Goal: Transaction & Acquisition: Book appointment/travel/reservation

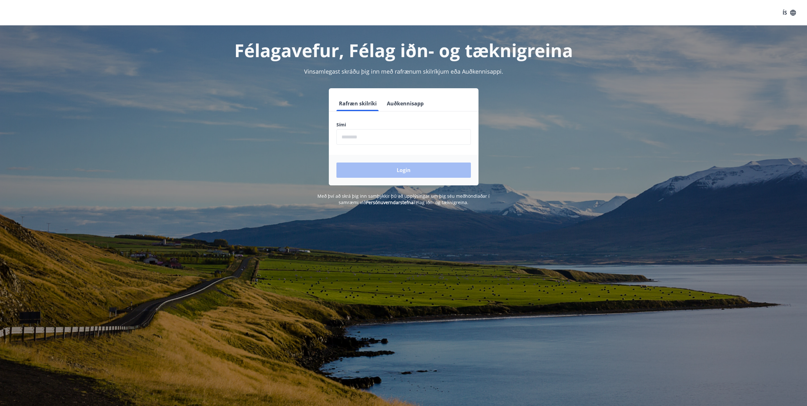
click at [392, 133] on input "phone" at bounding box center [404, 137] width 134 height 16
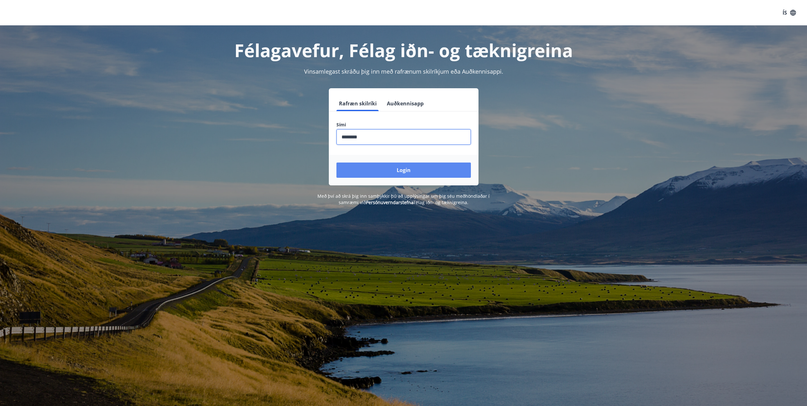
type input "********"
click at [424, 173] on button "Login" at bounding box center [404, 169] width 134 height 15
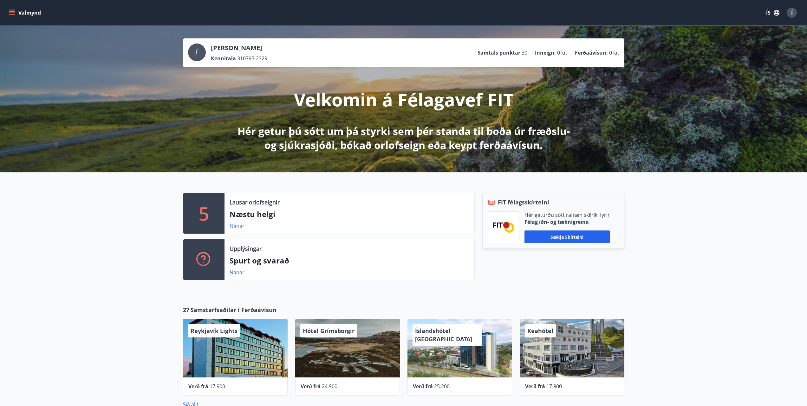
click at [238, 227] on link "Nánar" at bounding box center [237, 225] width 15 height 7
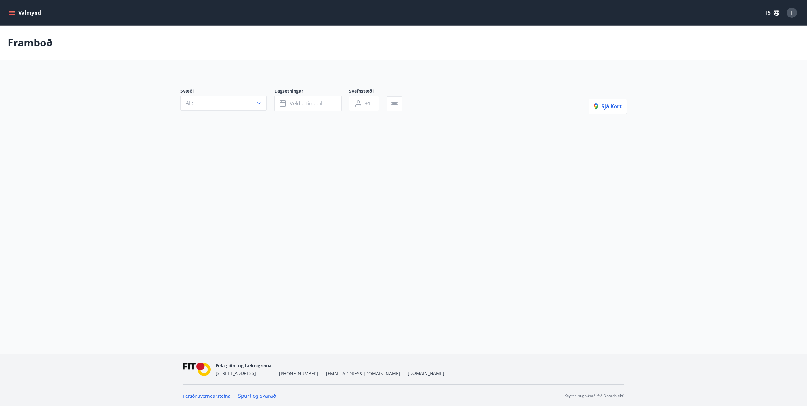
type input "*"
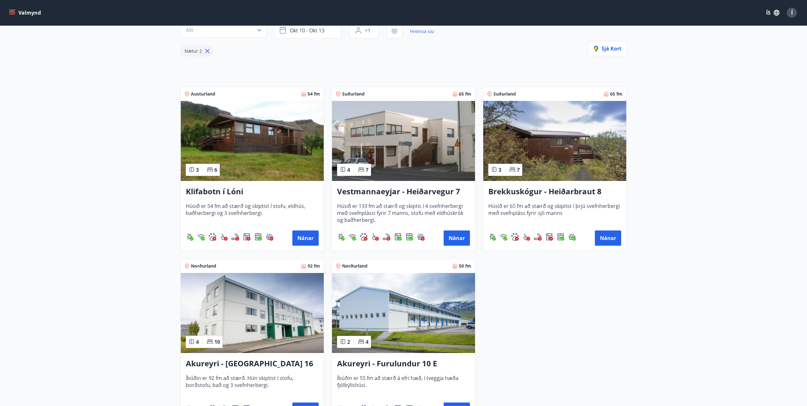
scroll to position [21, 0]
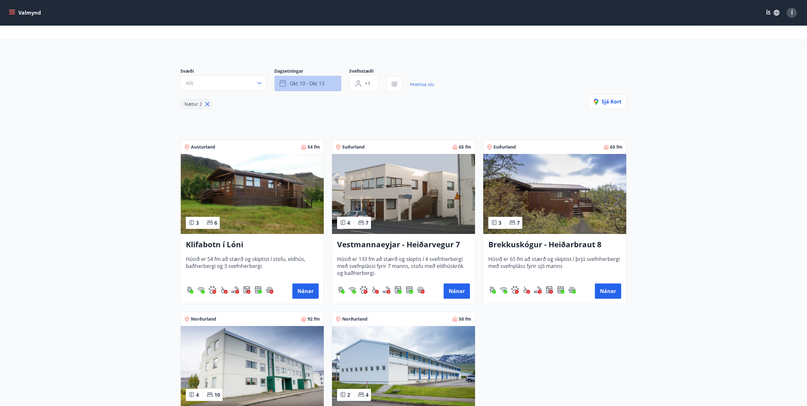
click at [319, 85] on span "okt 10 - okt 13" at bounding box center [307, 83] width 35 height 7
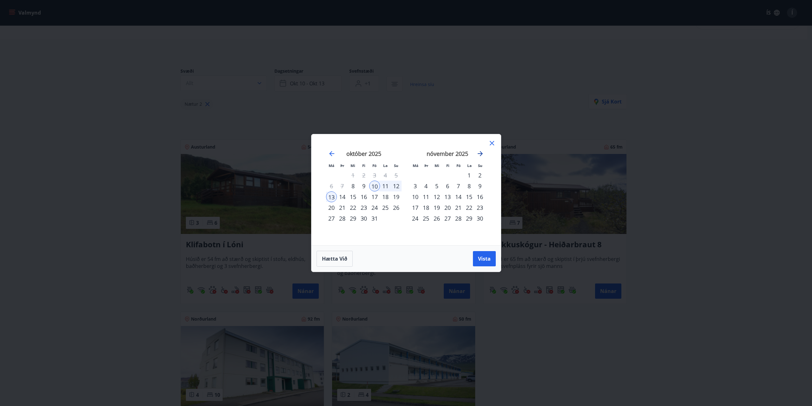
click at [483, 153] on icon "Move forward to switch to the next month." at bounding box center [480, 154] width 8 height 8
click at [482, 153] on icon "Move forward to switch to the next month." at bounding box center [480, 154] width 8 height 8
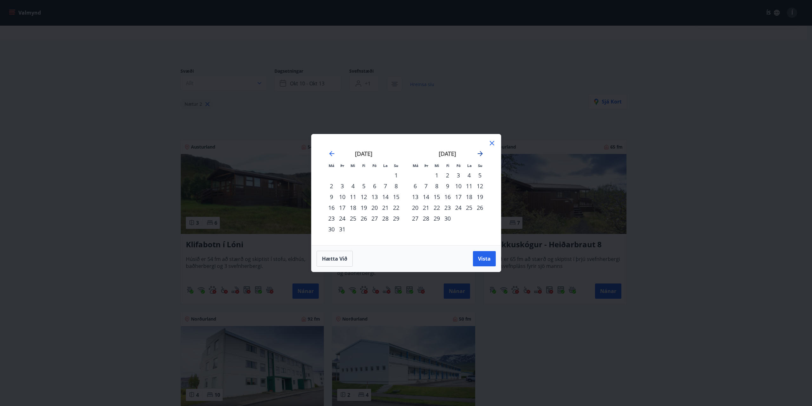
click at [482, 153] on icon "Move forward to switch to the next month." at bounding box center [480, 154] width 8 height 8
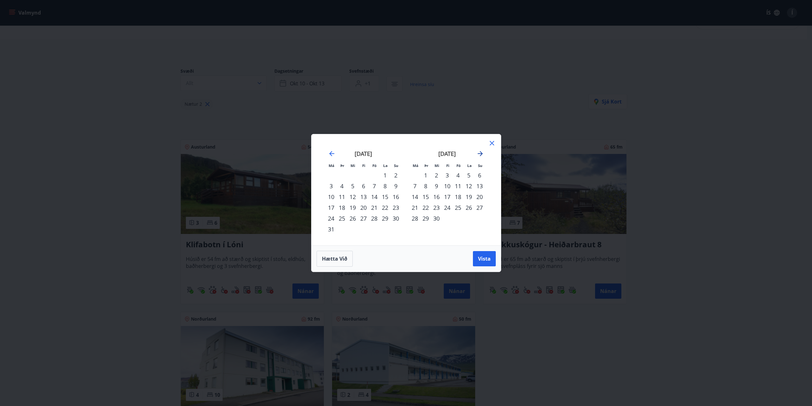
click at [482, 153] on icon "Move forward to switch to the next month." at bounding box center [480, 154] width 8 height 8
click at [425, 173] on div "1" at bounding box center [426, 175] width 11 height 11
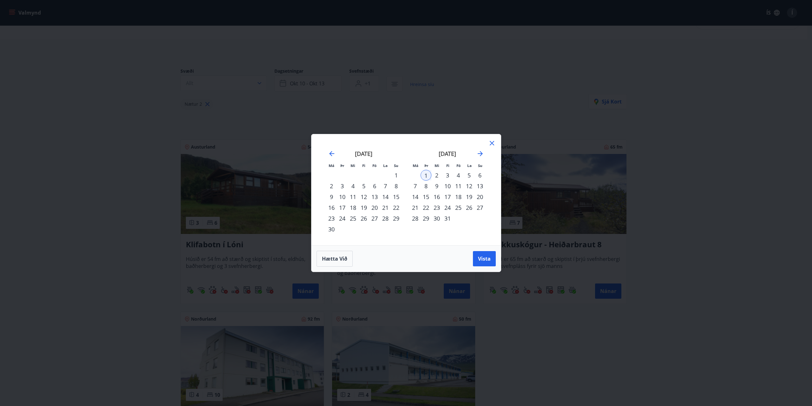
click at [447, 216] on div "31" at bounding box center [447, 218] width 11 height 11
click at [481, 257] on span "Vista" at bounding box center [484, 258] width 13 height 7
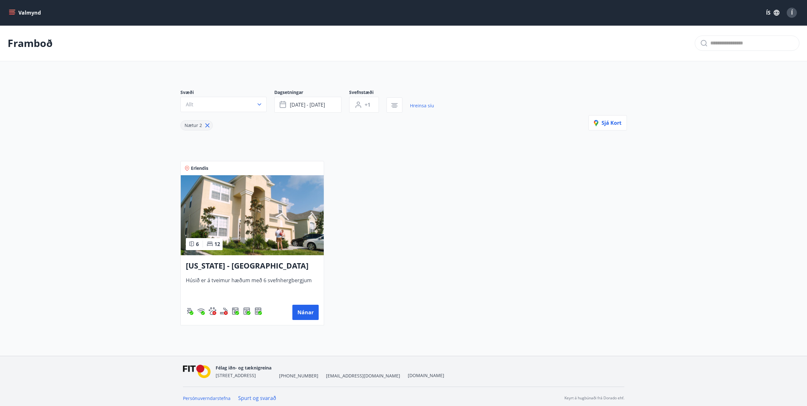
click at [262, 277] on span "Húsið er á tveimur hæðum með 6 svefnhergbergjum" at bounding box center [252, 287] width 133 height 21
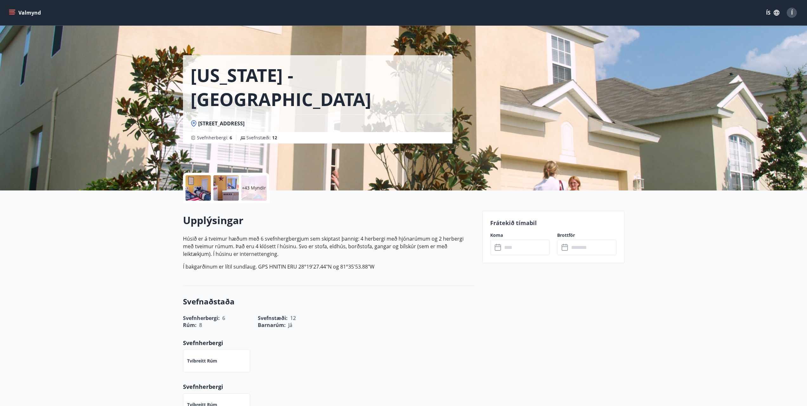
click at [201, 190] on div at bounding box center [198, 187] width 25 height 25
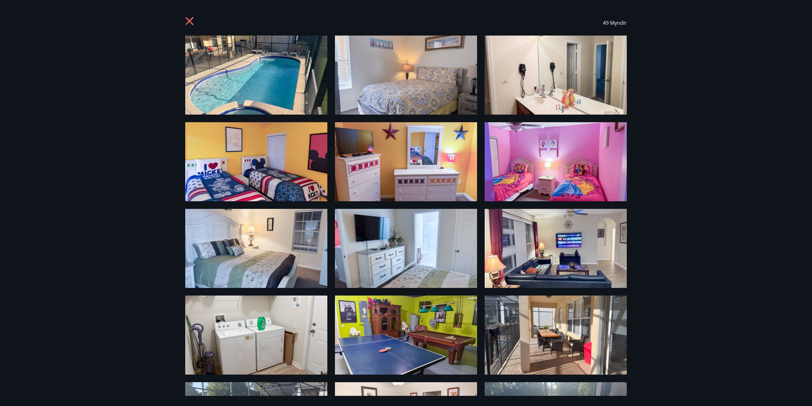
drag, startPoint x: 408, startPoint y: 177, endPoint x: 403, endPoint y: 175, distance: 5.0
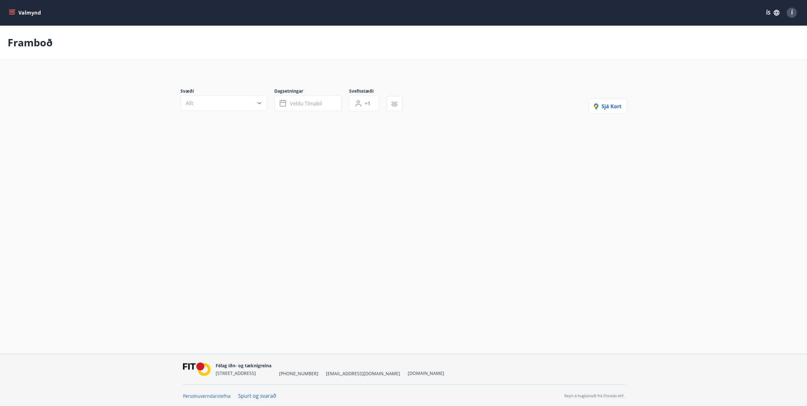
type input "*"
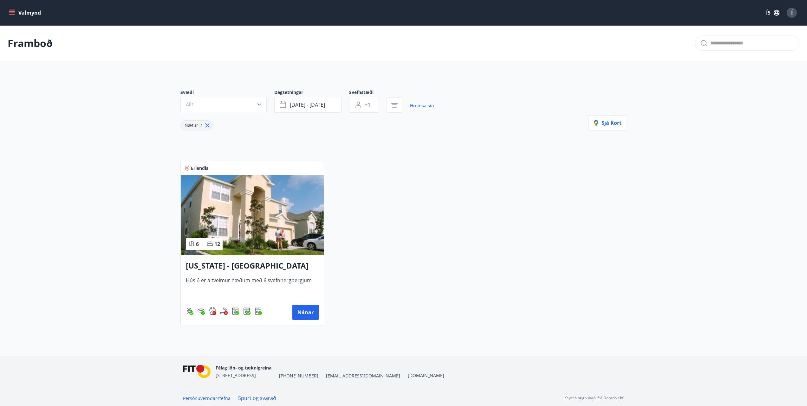
click at [273, 280] on span "Húsið er á tveimur hæðum með 6 svefnhergbergjum" at bounding box center [252, 287] width 133 height 21
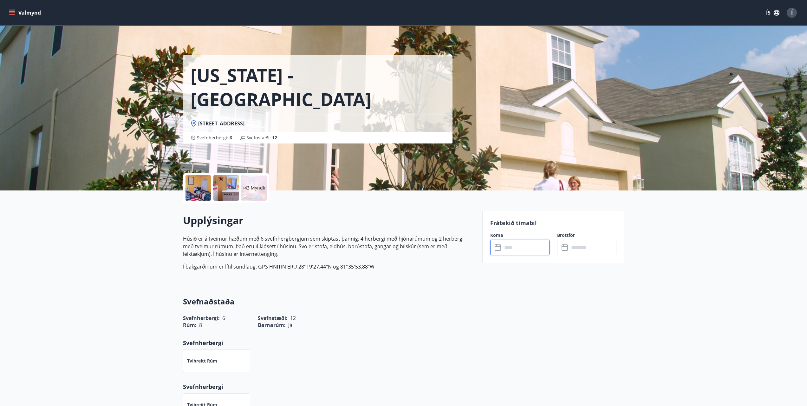
click at [519, 246] on input "text" at bounding box center [525, 247] width 47 height 16
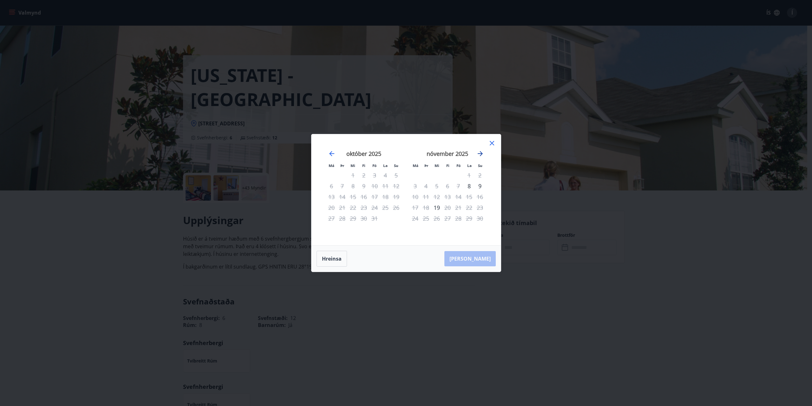
click at [482, 154] on icon "Move forward to switch to the next month." at bounding box center [480, 153] width 5 height 5
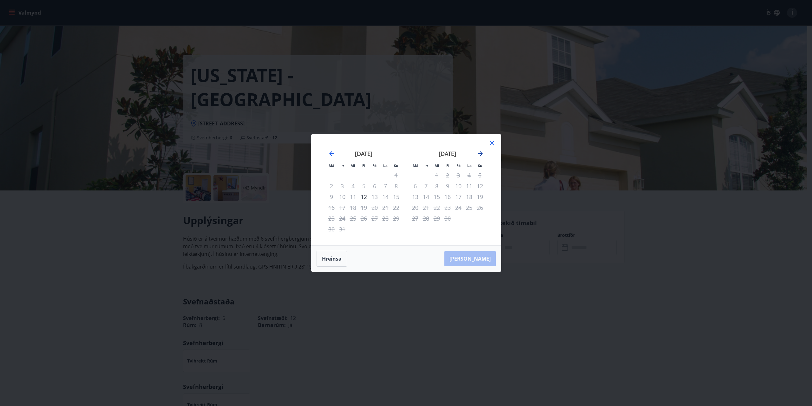
click at [482, 154] on icon "Move forward to switch to the next month." at bounding box center [480, 153] width 5 height 5
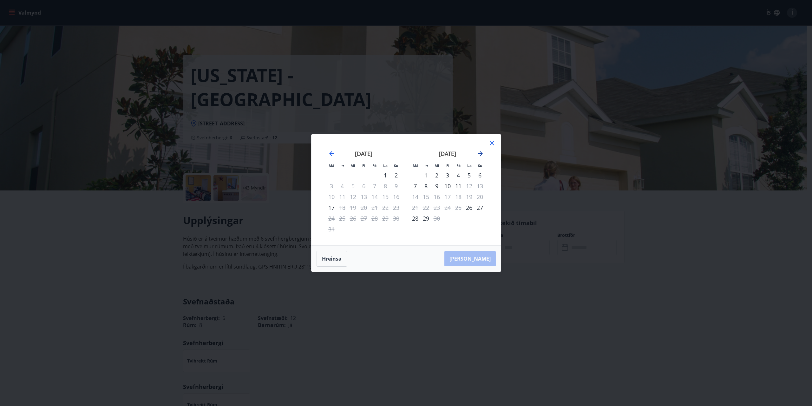
click at [482, 154] on icon "Move forward to switch to the next month." at bounding box center [480, 153] width 5 height 5
click at [481, 154] on icon "Move forward to switch to the next month." at bounding box center [480, 153] width 5 height 5
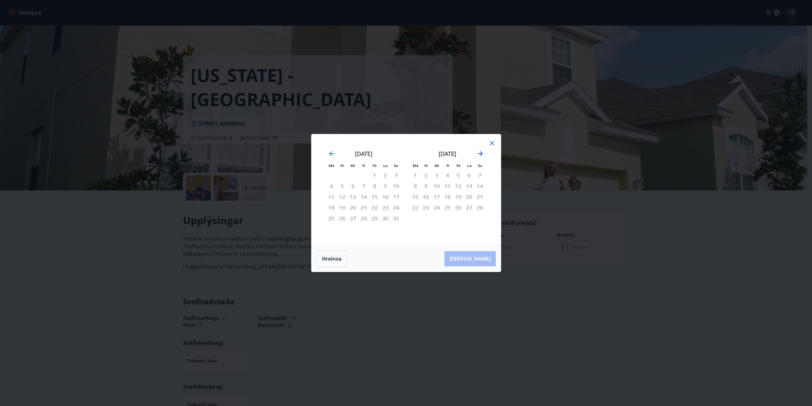
click at [481, 154] on icon "Move forward to switch to the next month." at bounding box center [480, 153] width 5 height 5
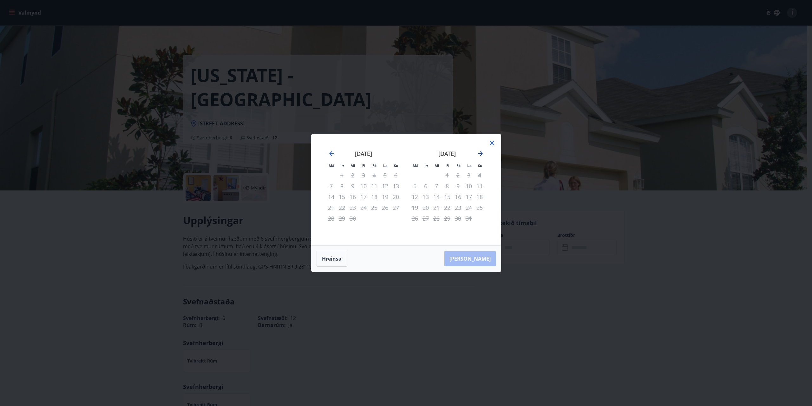
click at [481, 154] on icon "Move forward to switch to the next month." at bounding box center [480, 153] width 5 height 5
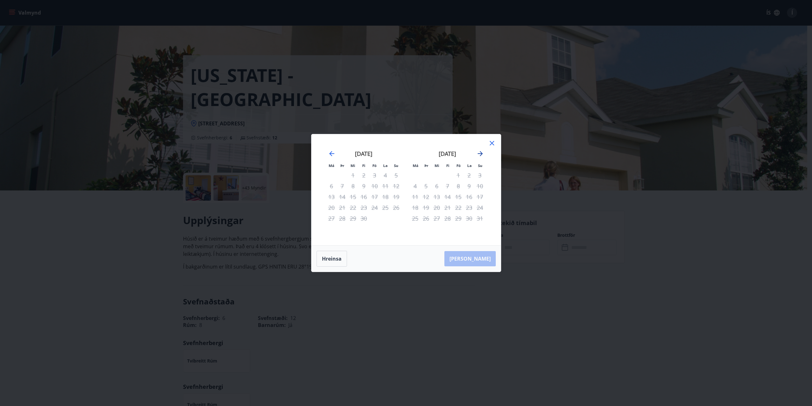
click at [481, 154] on icon "Move forward to switch to the next month." at bounding box center [480, 153] width 5 height 5
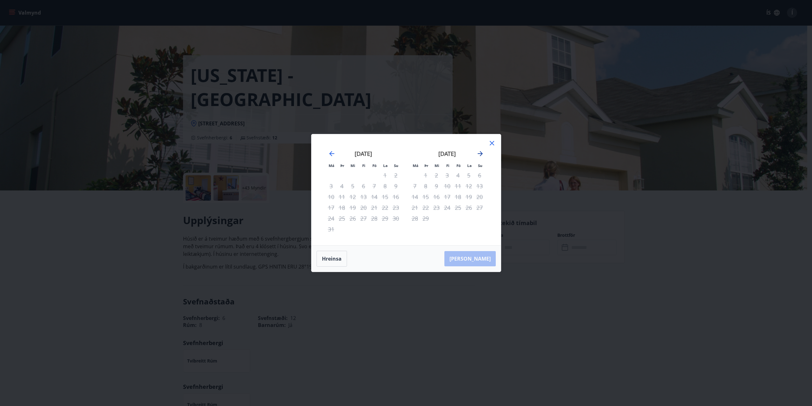
click at [481, 154] on icon "Move forward to switch to the next month." at bounding box center [480, 153] width 5 height 5
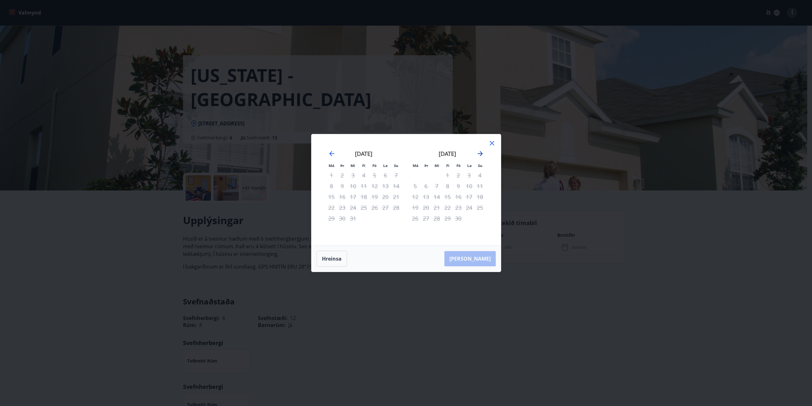
click at [481, 154] on icon "Move forward to switch to the next month." at bounding box center [480, 153] width 5 height 5
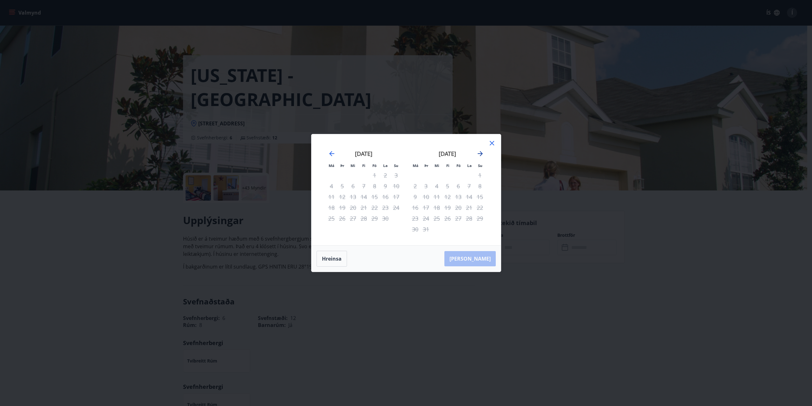
click at [481, 154] on icon "Move forward to switch to the next month." at bounding box center [480, 153] width 5 height 5
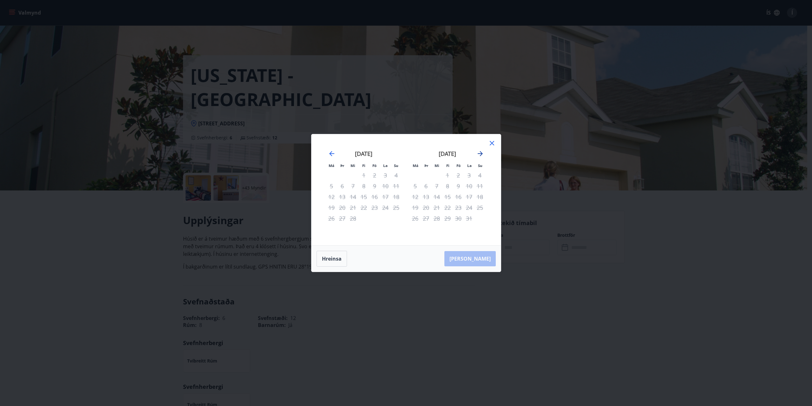
click at [481, 154] on icon "Move forward to switch to the next month." at bounding box center [480, 153] width 5 height 5
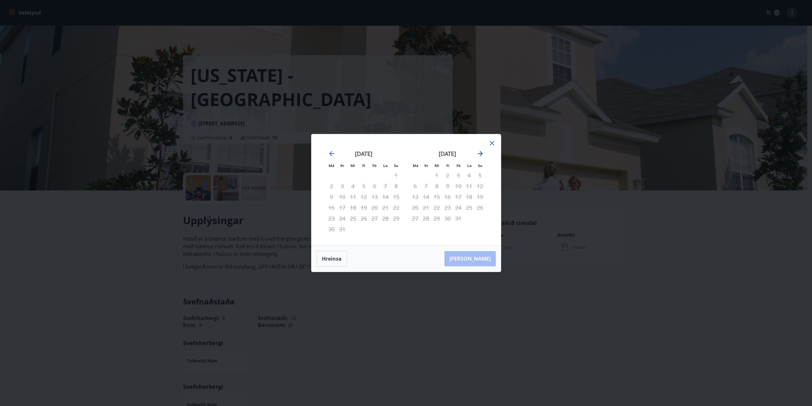
click at [481, 154] on icon "Move forward to switch to the next month." at bounding box center [480, 153] width 5 height 5
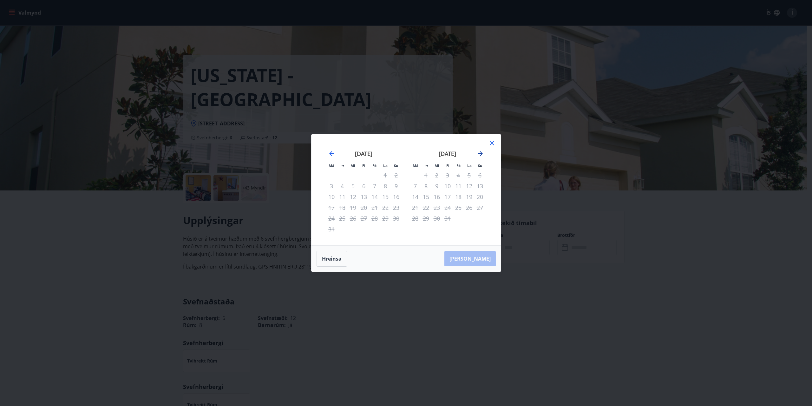
click at [481, 154] on icon "Move forward to switch to the next month." at bounding box center [480, 153] width 5 height 5
click at [490, 144] on icon at bounding box center [492, 143] width 8 height 8
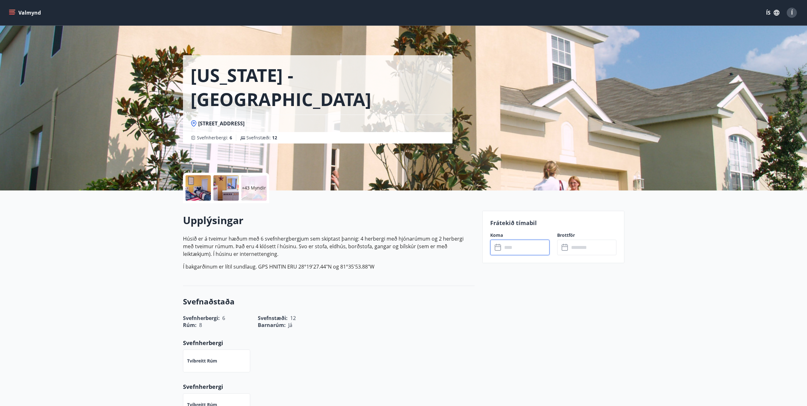
click at [512, 249] on input "text" at bounding box center [525, 247] width 47 height 16
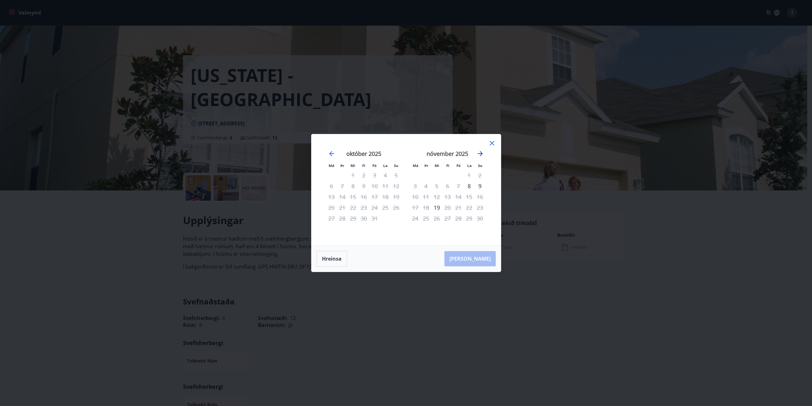
click at [480, 155] on icon "Move forward to switch to the next month." at bounding box center [480, 153] width 5 height 5
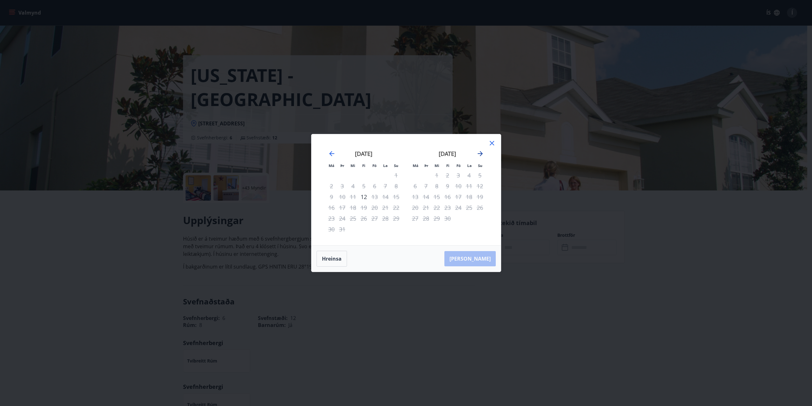
click at [480, 155] on icon "Move forward to switch to the next month." at bounding box center [480, 153] width 5 height 5
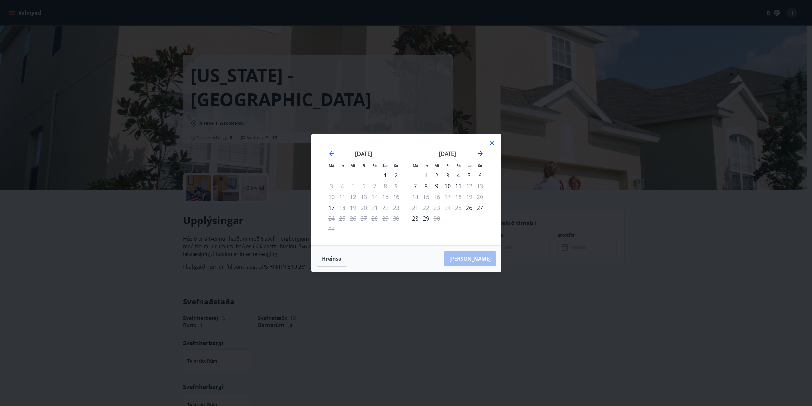
click at [482, 154] on icon "Move forward to switch to the next month." at bounding box center [480, 153] width 5 height 5
click at [483, 154] on icon "Move forward to switch to the next month." at bounding box center [480, 154] width 8 height 8
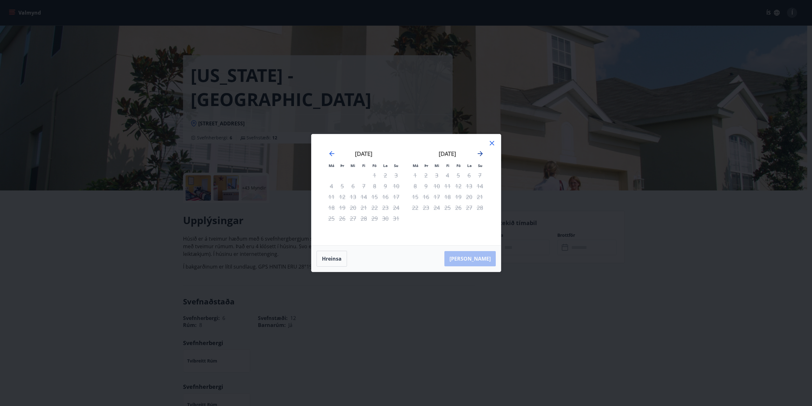
click at [483, 154] on icon "Move forward to switch to the next month." at bounding box center [480, 154] width 8 height 8
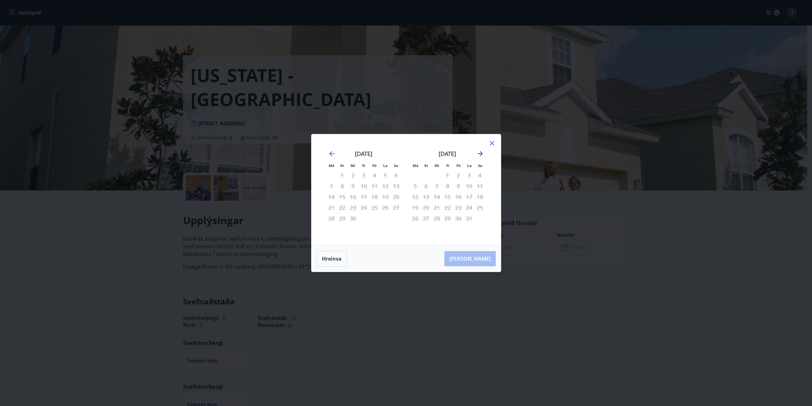
click at [483, 154] on icon "Move forward to switch to the next month." at bounding box center [480, 154] width 8 height 8
click at [330, 153] on icon "Move backward to switch to the previous month." at bounding box center [331, 153] width 5 height 5
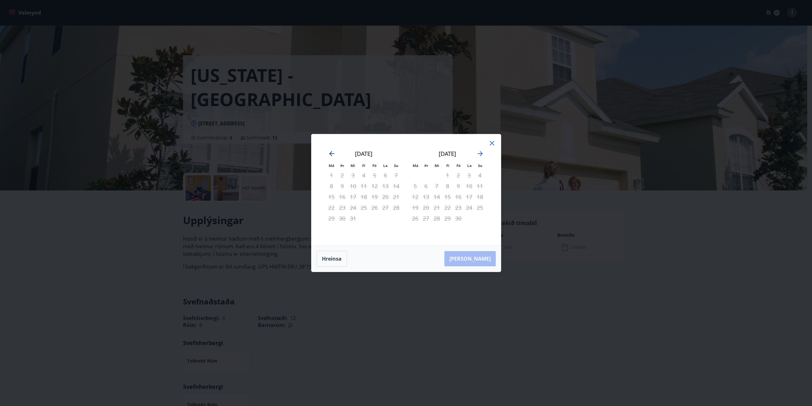
click at [330, 153] on icon "Move backward to switch to the previous month." at bounding box center [331, 153] width 5 height 5
click at [331, 153] on icon "Move backward to switch to the previous month." at bounding box center [332, 154] width 8 height 8
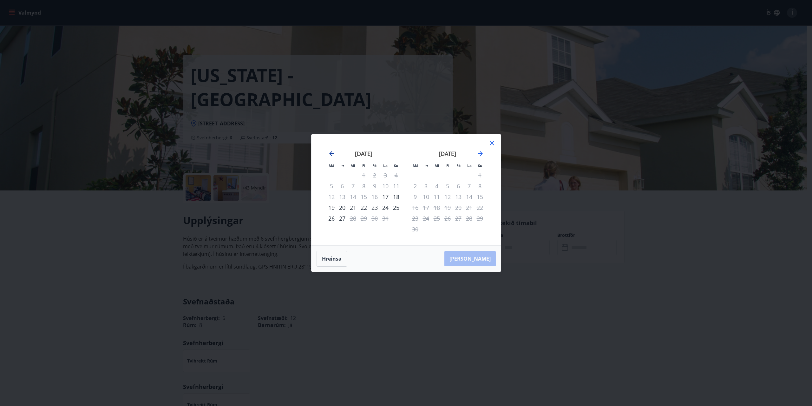
click at [332, 152] on icon "Move backward to switch to the previous month." at bounding box center [332, 154] width 8 height 8
click at [341, 176] on div "1" at bounding box center [342, 175] width 11 height 11
click at [385, 186] on div "12" at bounding box center [385, 185] width 11 height 11
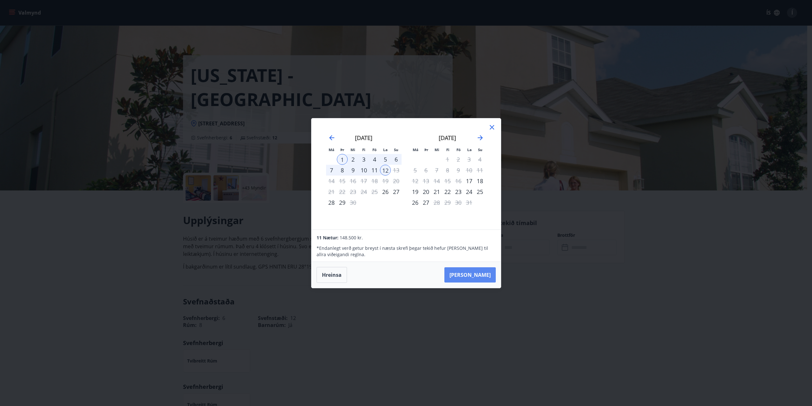
click at [469, 271] on button "Taka Frá" at bounding box center [469, 274] width 51 height 15
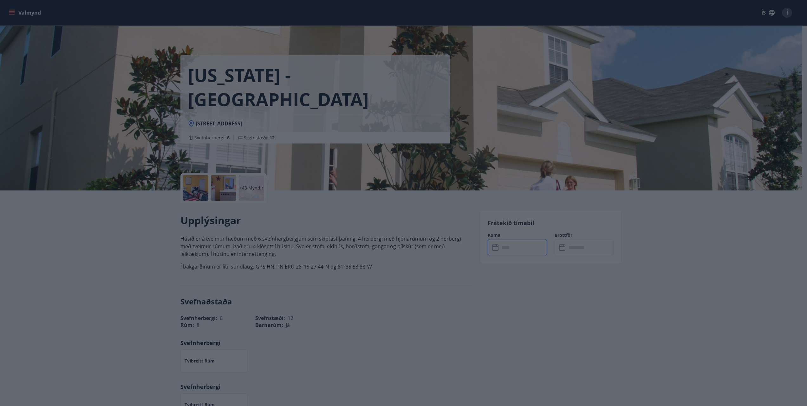
type input "******"
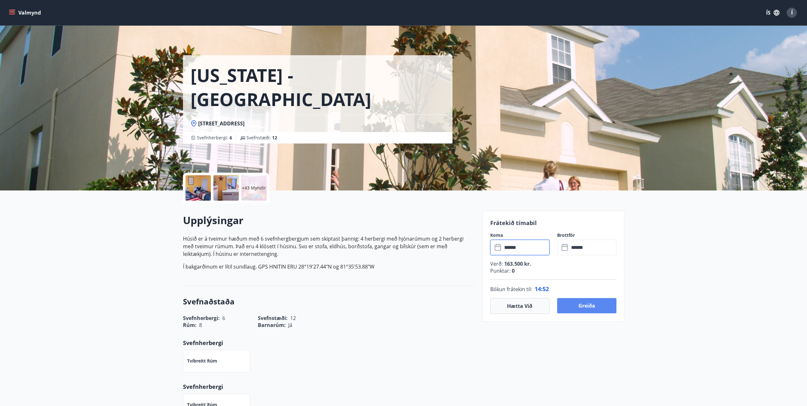
click at [570, 303] on button "Greiða" at bounding box center [586, 305] width 59 height 15
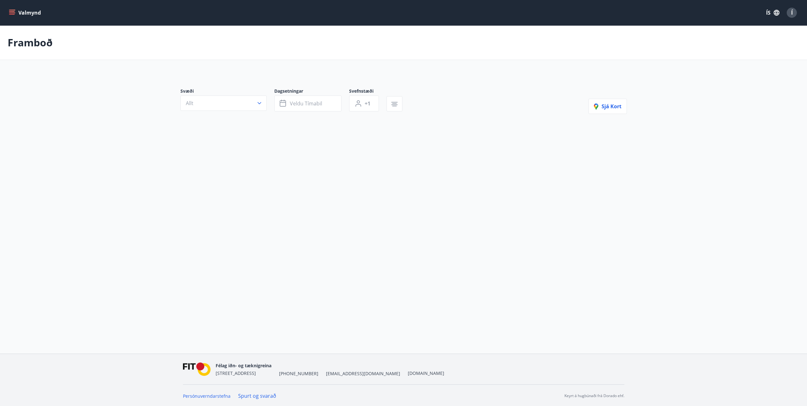
type input "*"
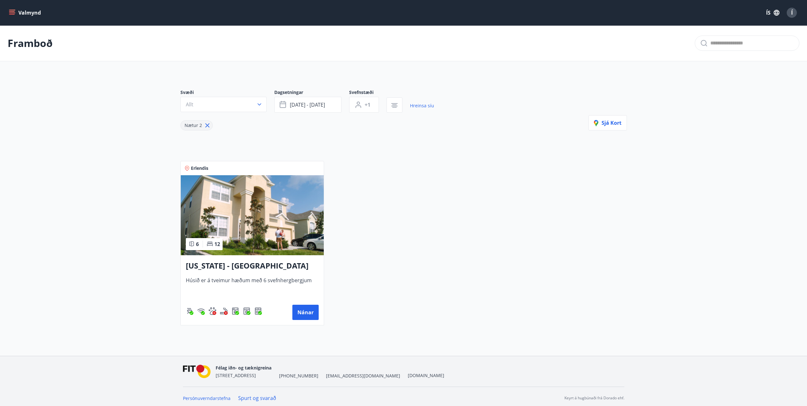
scroll to position [3, 0]
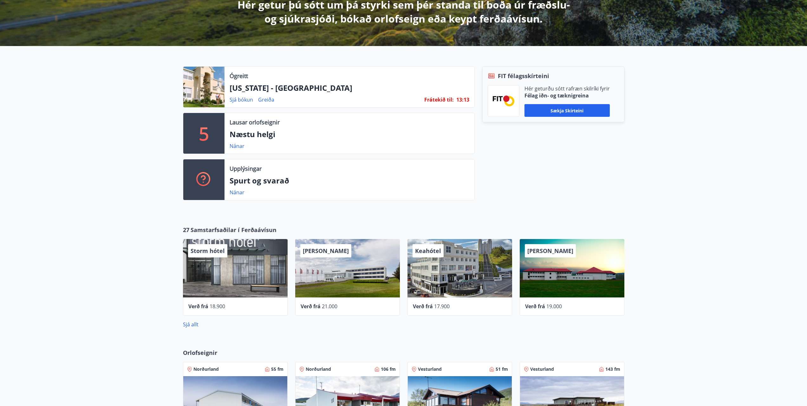
scroll to position [126, 0]
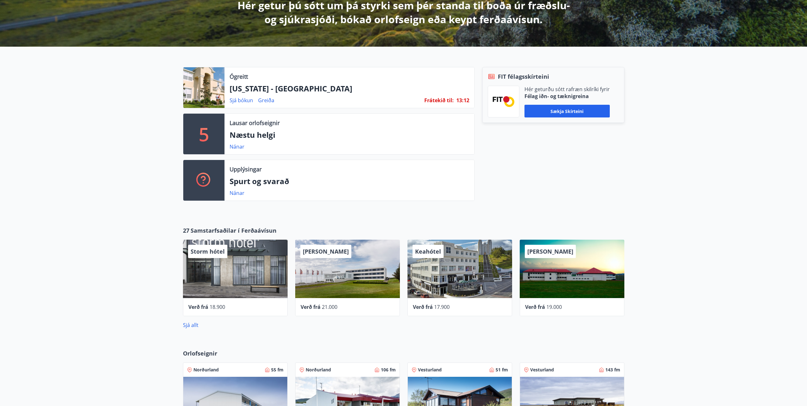
drag, startPoint x: 233, startPoint y: 95, endPoint x: 315, endPoint y: 76, distance: 84.4
click at [315, 76] on div "Ógreitt" at bounding box center [350, 76] width 240 height 8
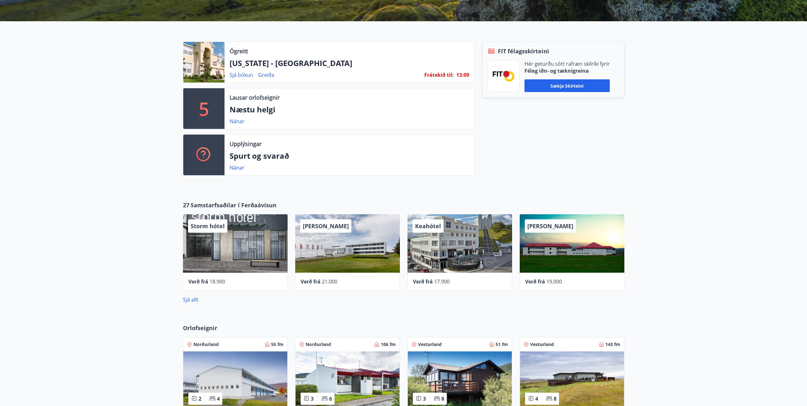
scroll to position [147, 0]
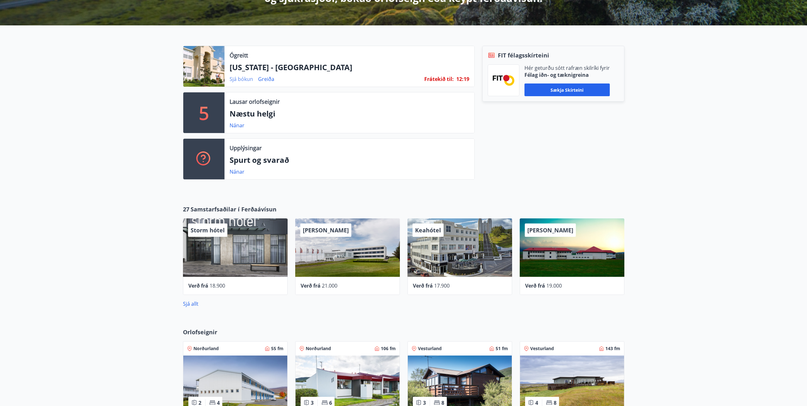
click at [242, 80] on link "Sjá bókun" at bounding box center [241, 78] width 23 height 7
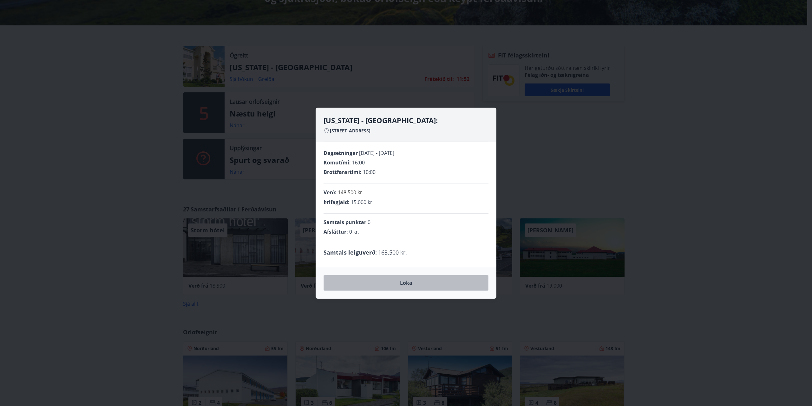
click at [441, 280] on button "Loka" at bounding box center [406, 283] width 165 height 16
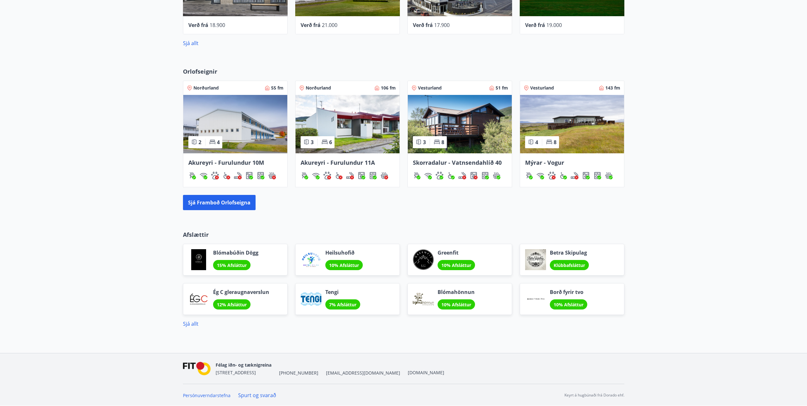
scroll to position [407, 0]
click at [186, 324] on link "Sjá allt" at bounding box center [191, 323] width 16 height 7
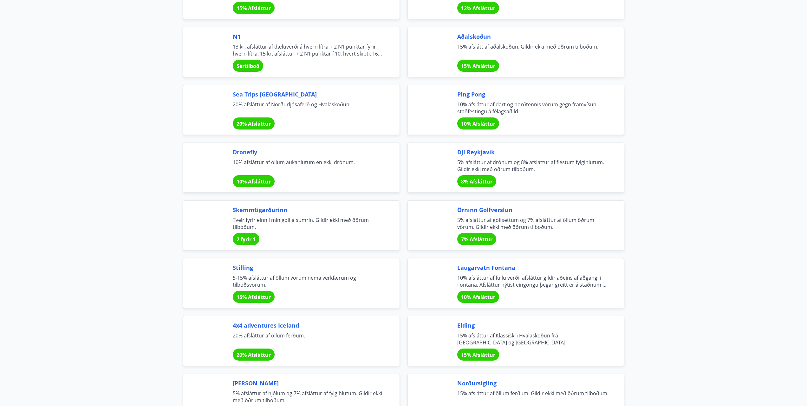
scroll to position [1269, 0]
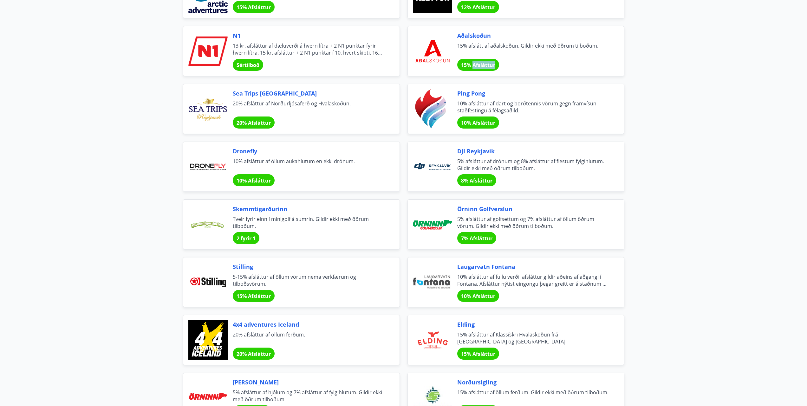
click at [477, 63] on span "15% Afsláttur" at bounding box center [478, 65] width 34 height 7
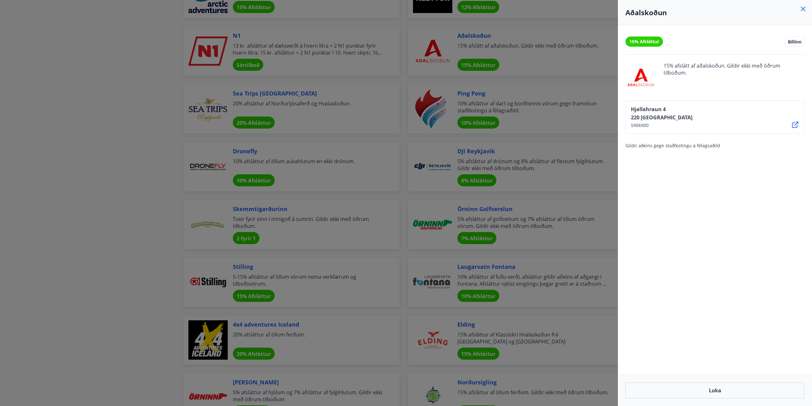
click at [553, 92] on div at bounding box center [406, 203] width 812 height 406
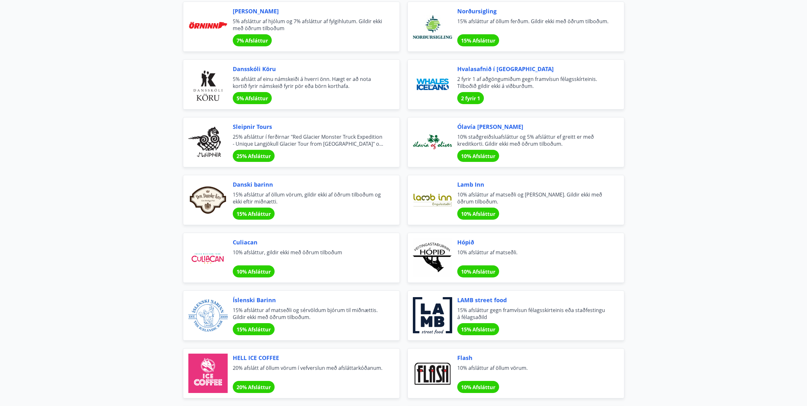
scroll to position [1628, 0]
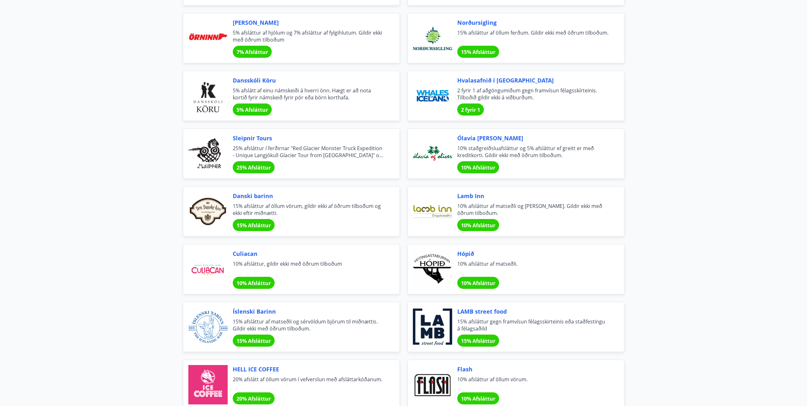
click at [259, 51] on span "7% Afsláttur" at bounding box center [252, 52] width 31 height 7
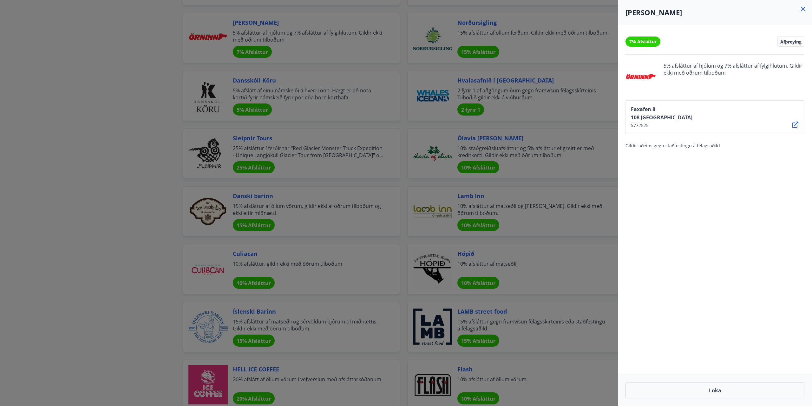
click at [136, 59] on div at bounding box center [406, 203] width 812 height 406
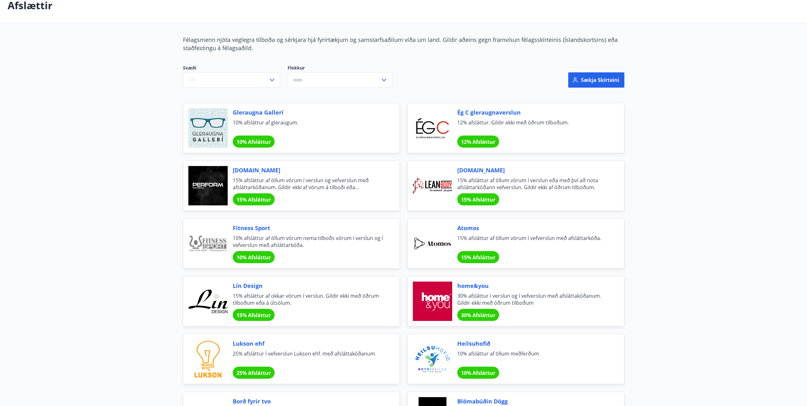
scroll to position [0, 0]
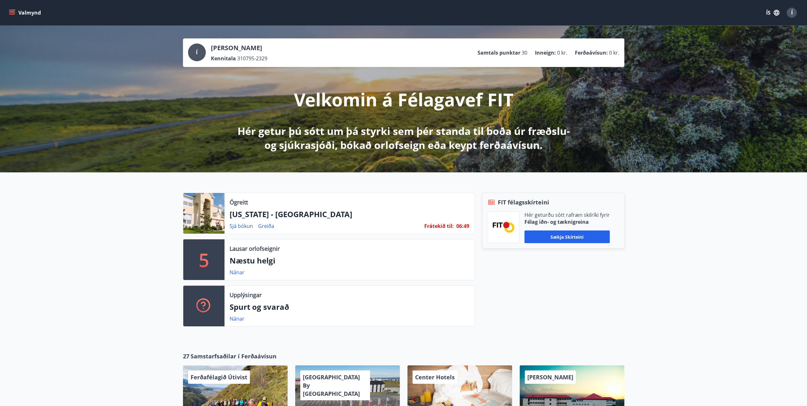
click at [14, 12] on icon "menu" at bounding box center [12, 11] width 6 height 1
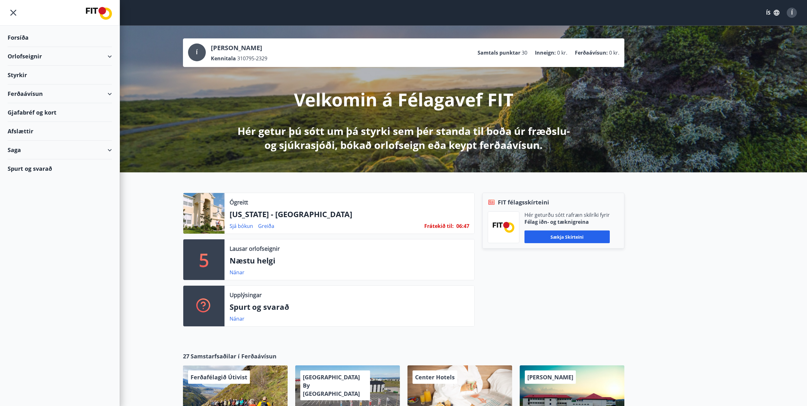
click at [64, 98] on div "Ferðaávísun" at bounding box center [60, 93] width 104 height 19
click at [49, 122] on div "Kaupa ferðaávísun" at bounding box center [60, 122] width 94 height 13
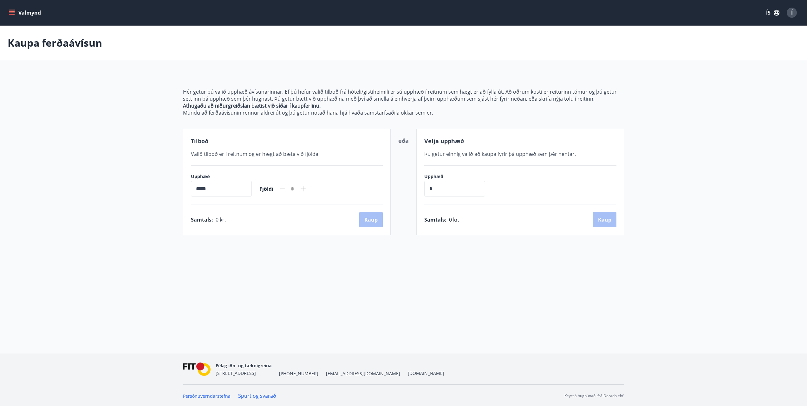
click at [244, 186] on input "*****" at bounding box center [221, 189] width 61 height 16
click at [453, 190] on input "*" at bounding box center [454, 189] width 61 height 16
type input "******"
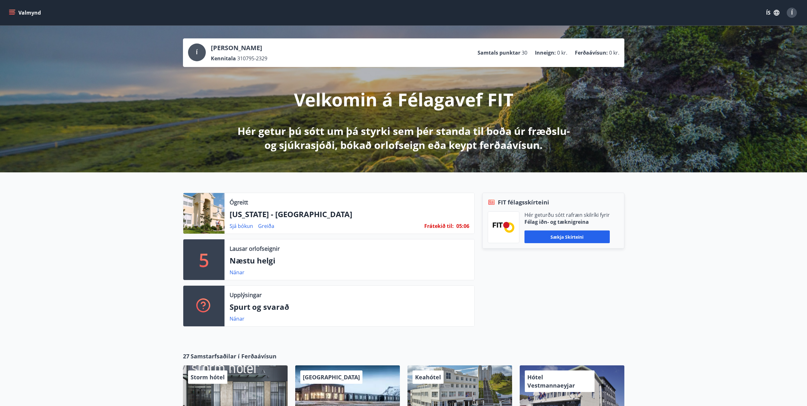
click at [14, 11] on icon "menu" at bounding box center [12, 13] width 6 height 6
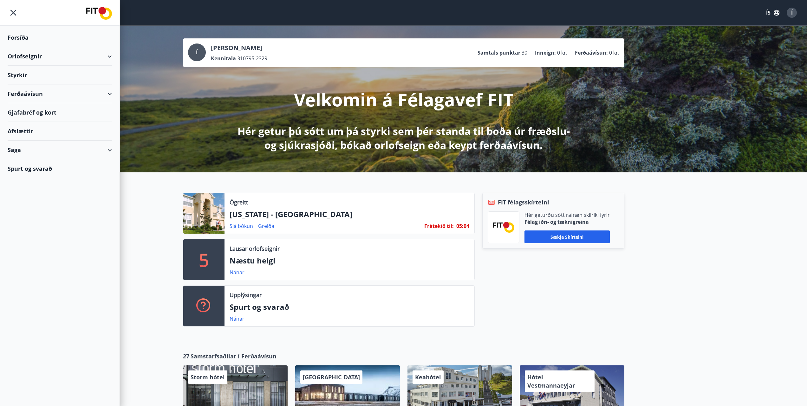
click at [71, 116] on div "Gjafabréf og kort" at bounding box center [60, 112] width 104 height 19
click at [23, 76] on div "Styrkir" at bounding box center [60, 75] width 104 height 19
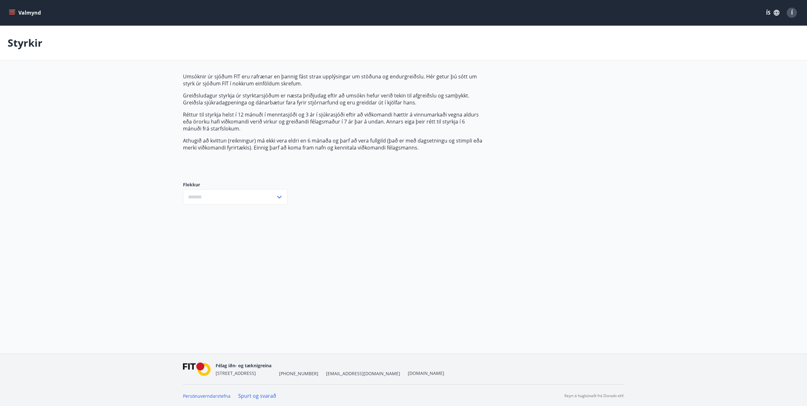
type input "***"
